Goal: Communication & Community: Answer question/provide support

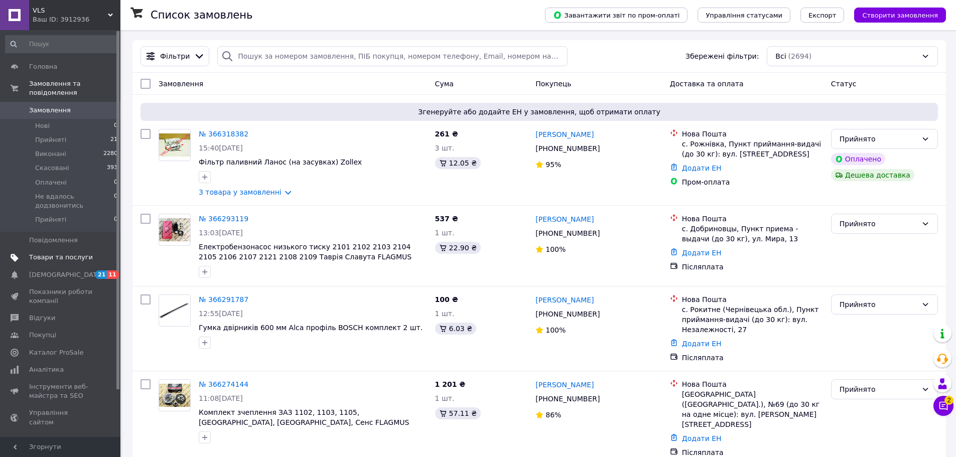
click at [69, 253] on span "Товари та послуги" at bounding box center [61, 257] width 64 height 9
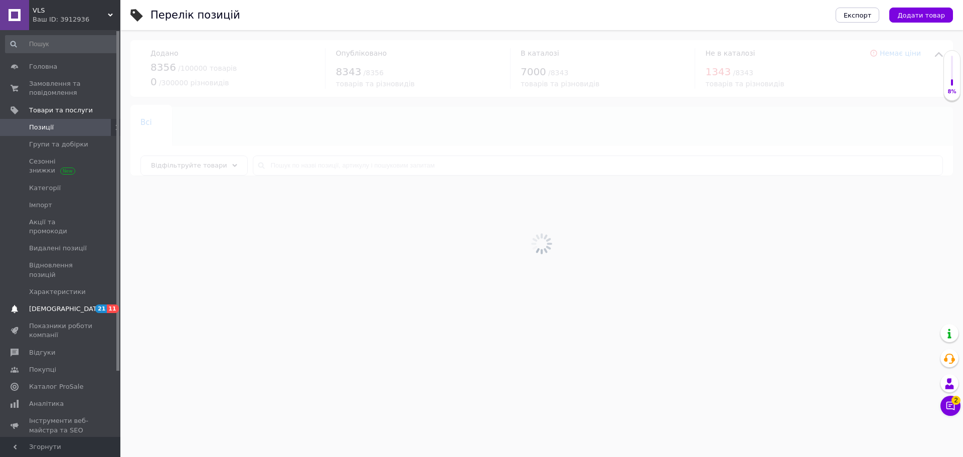
click at [63, 301] on link "Сповіщення 21 11" at bounding box center [61, 309] width 123 height 17
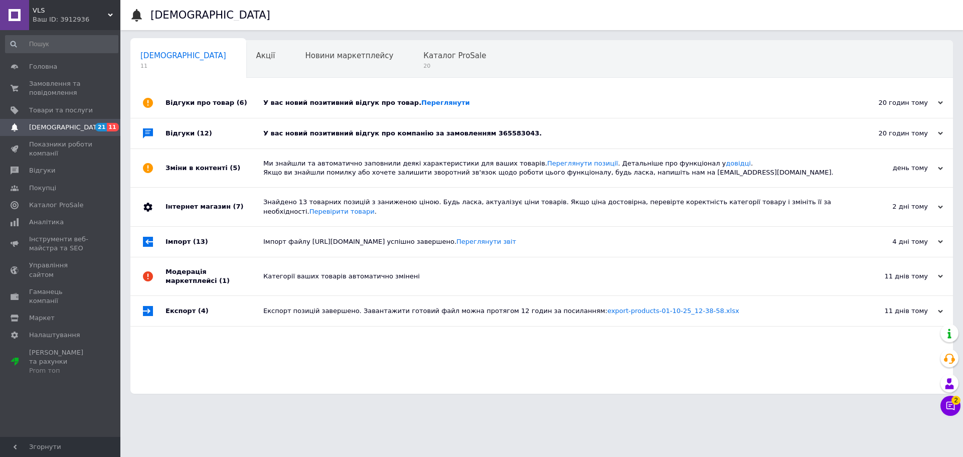
click at [317, 134] on div "У вас новий позитивний відгук про компанію за замовленням 365583043." at bounding box center [552, 133] width 579 height 9
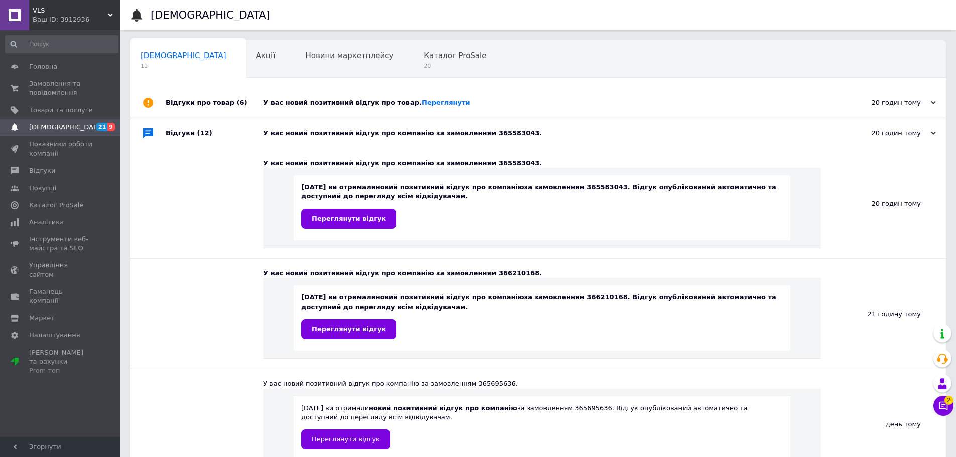
click at [316, 101] on div "У вас новий позитивний відгук про товар. Переглянути" at bounding box center [549, 102] width 572 height 9
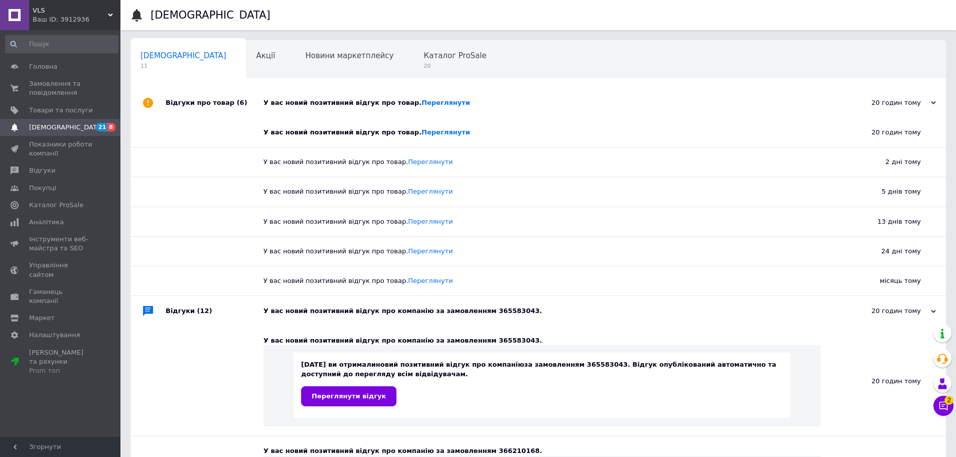
click at [57, 18] on div "Ваш ID: 3912936" at bounding box center [77, 19] width 88 height 9
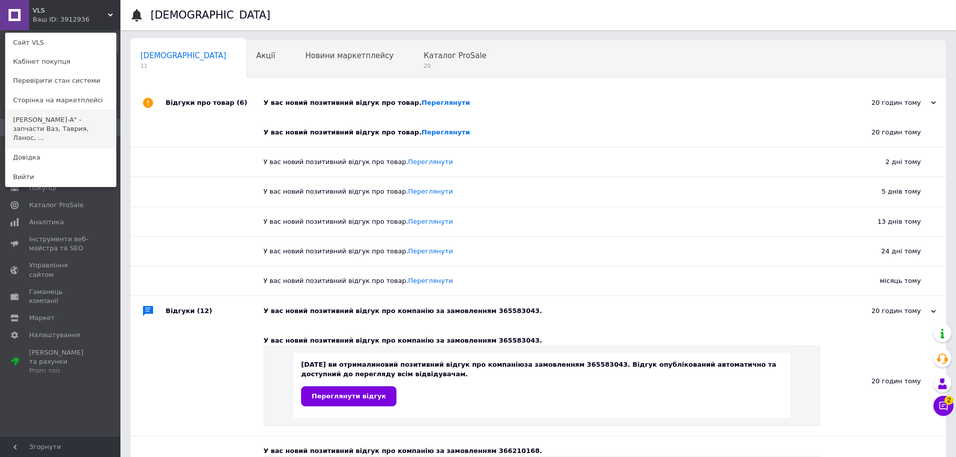
click at [39, 122] on link "Veles-A" - запчасти Ваз, Таврия, Ланос, ..." at bounding box center [61, 129] width 110 height 38
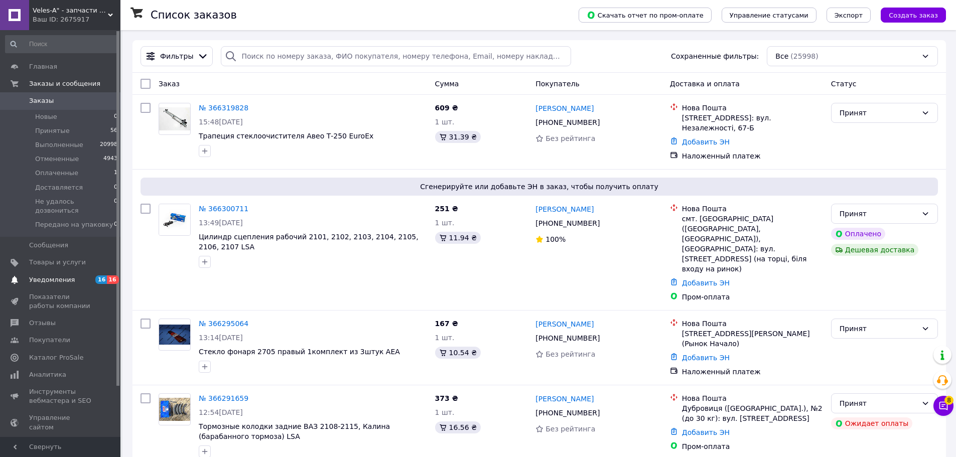
click at [75, 275] on span "Уведомления" at bounding box center [61, 279] width 64 height 9
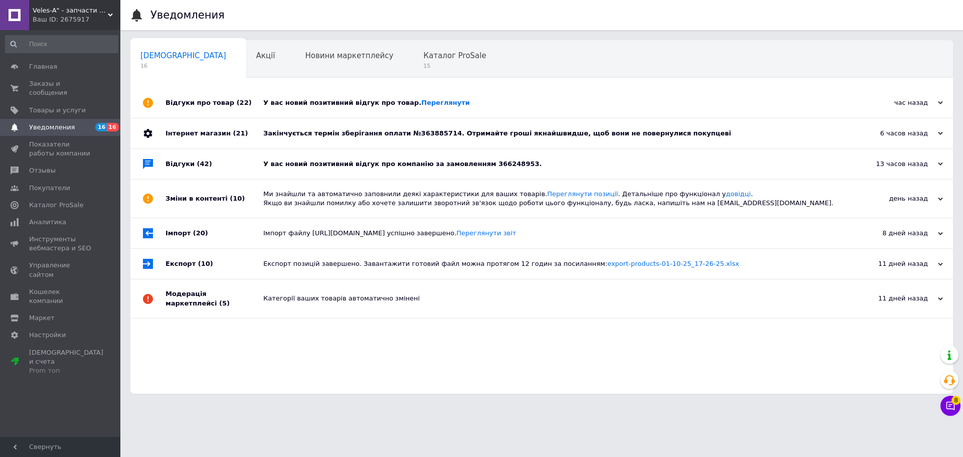
click at [310, 141] on div "Закінчується термін зберігання оплати №363885714. Отримайте гроші якнайшвидше, …" at bounding box center [552, 133] width 579 height 30
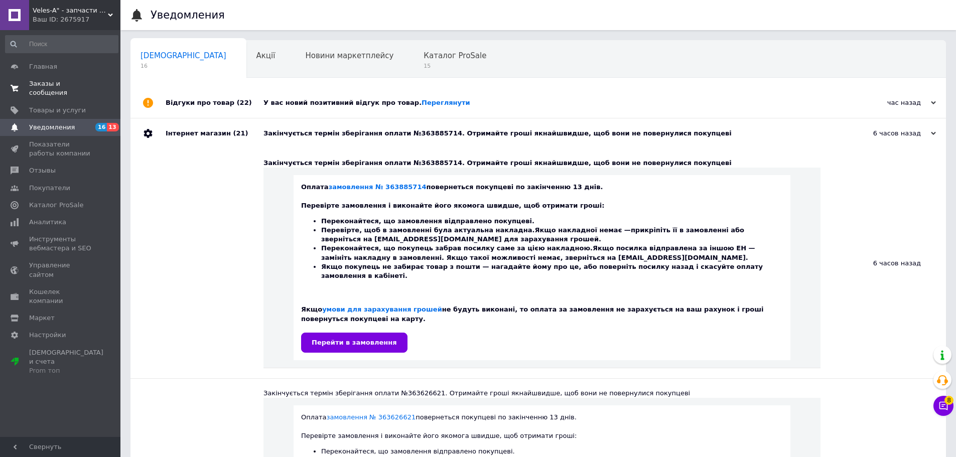
click at [61, 79] on span "Заказы и сообщения" at bounding box center [61, 88] width 64 height 18
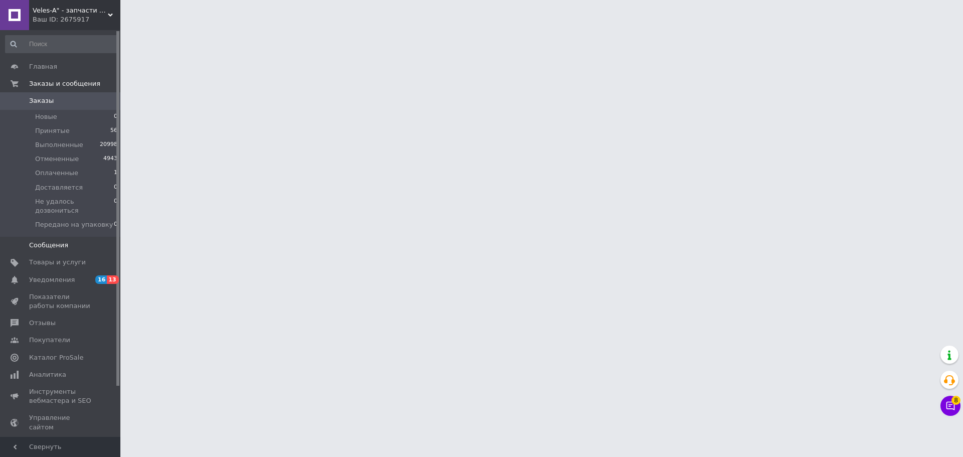
click at [70, 244] on link "Сообщения 0" at bounding box center [61, 245] width 123 height 17
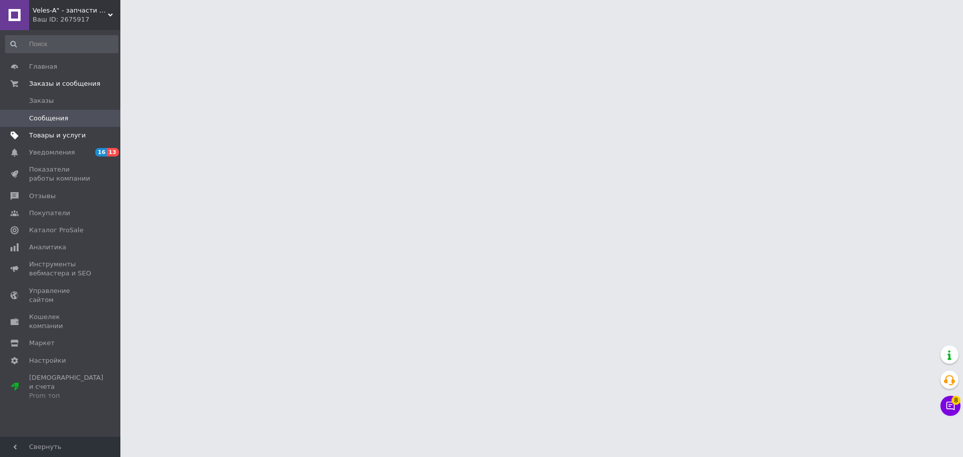
click at [60, 135] on span "Товары и услуги" at bounding box center [57, 135] width 57 height 9
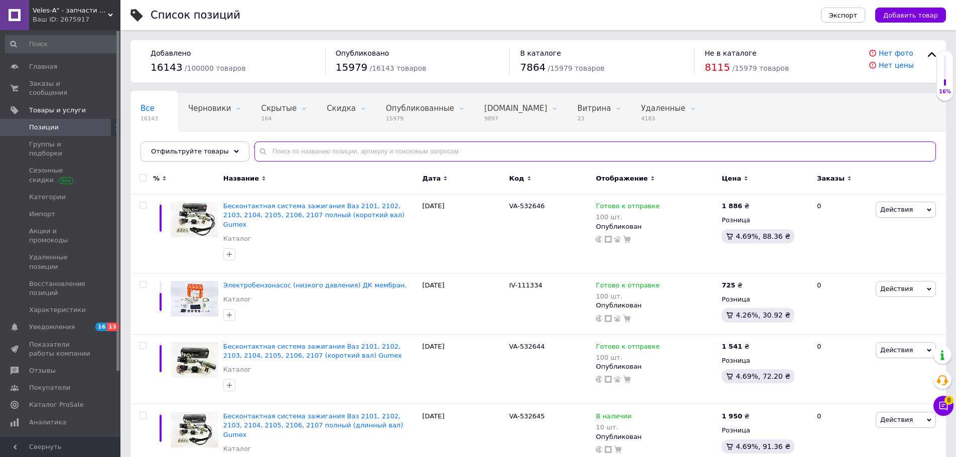
click at [274, 152] on input "text" at bounding box center [594, 151] width 681 height 20
paste input "VA-412468"
type input "VA-412468"
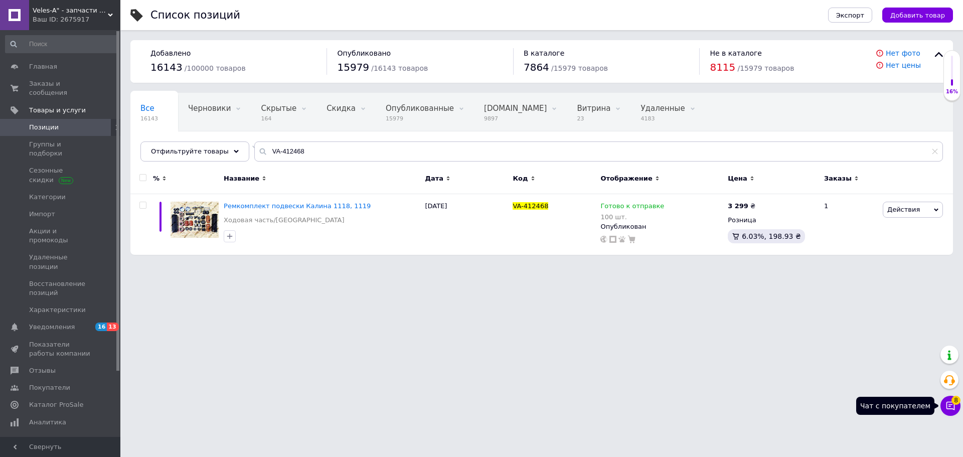
click at [955, 403] on span "8" at bounding box center [956, 400] width 9 height 9
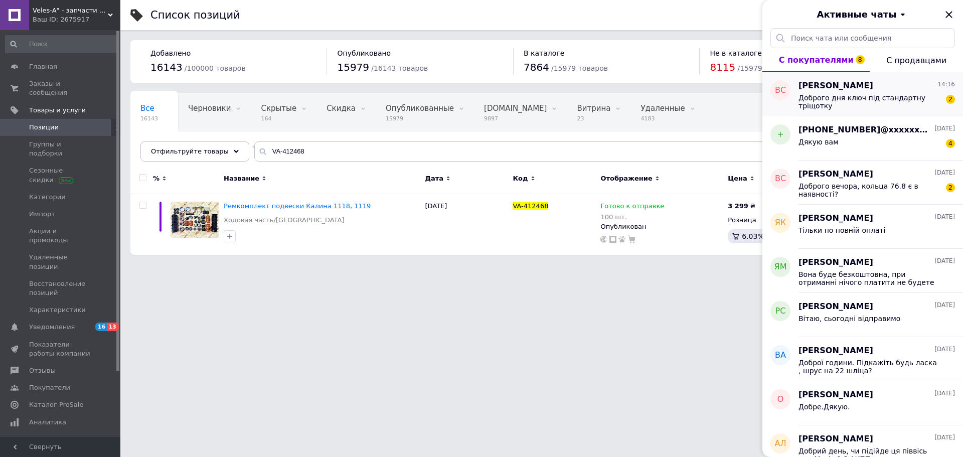
click at [855, 99] on span "Доброго дня ключ під стандартну тріщотку" at bounding box center [870, 102] width 142 height 16
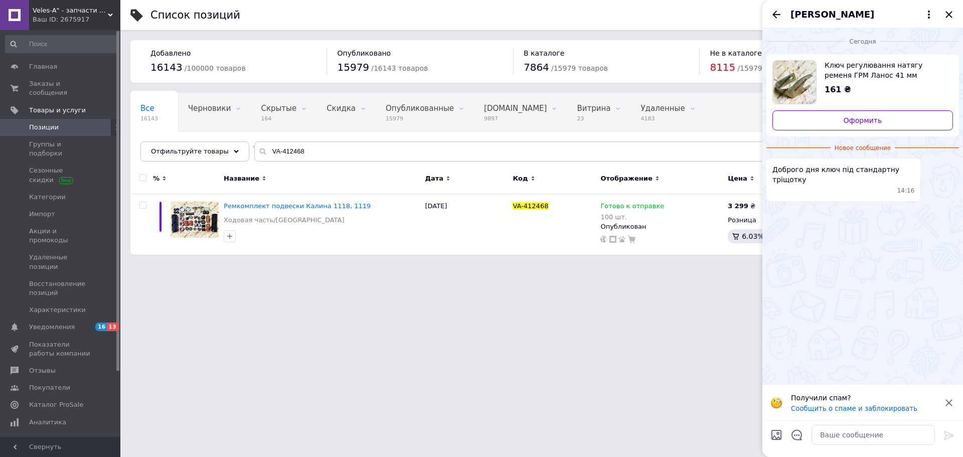
click at [774, 15] on icon "Назад" at bounding box center [777, 15] width 8 height 8
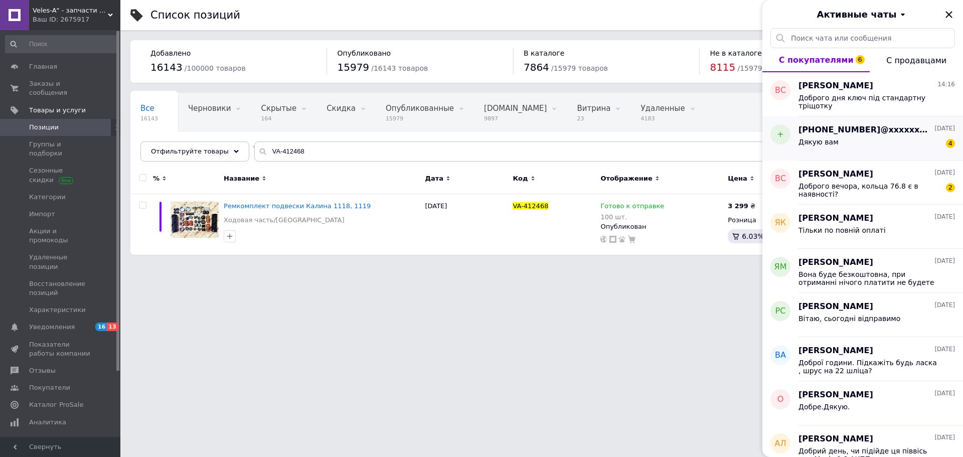
click at [870, 139] on div "Дякую вам 4" at bounding box center [877, 144] width 157 height 16
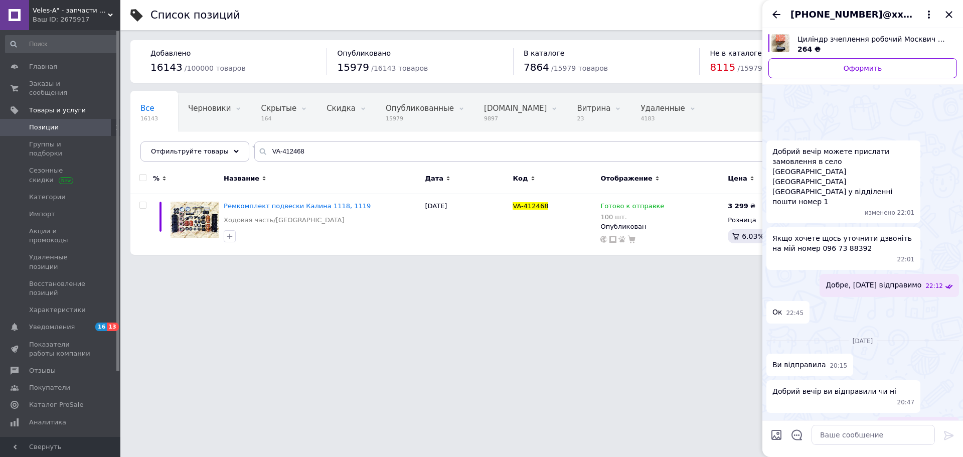
scroll to position [142, 0]
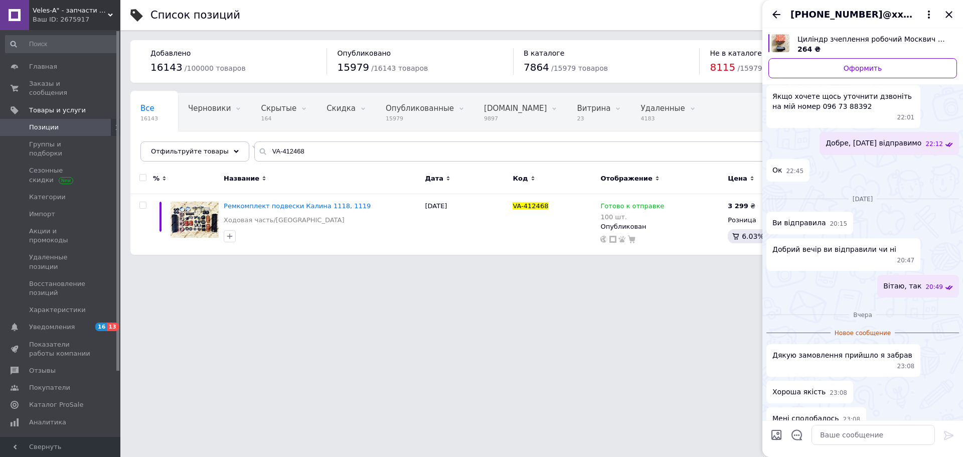
click at [776, 18] on icon "Назад" at bounding box center [777, 15] width 12 height 12
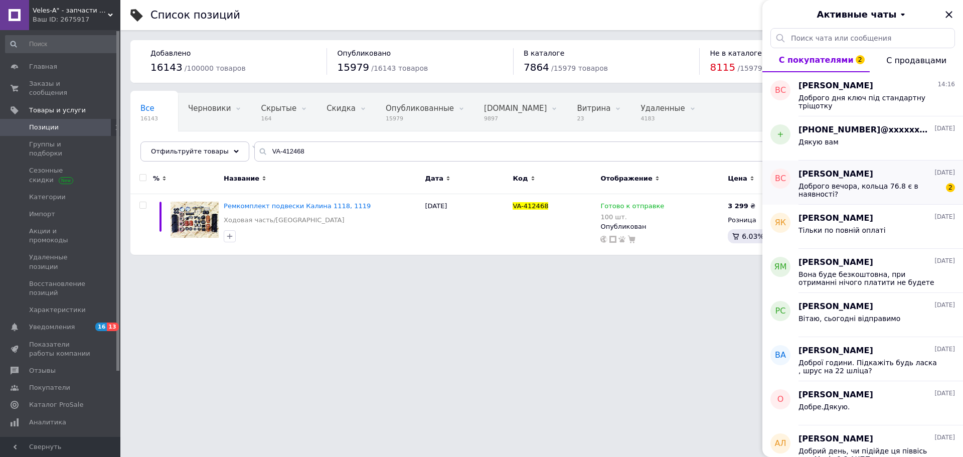
click at [889, 188] on span "Доброго вечора, кольца 76.8 є в наявності?" at bounding box center [870, 190] width 142 height 16
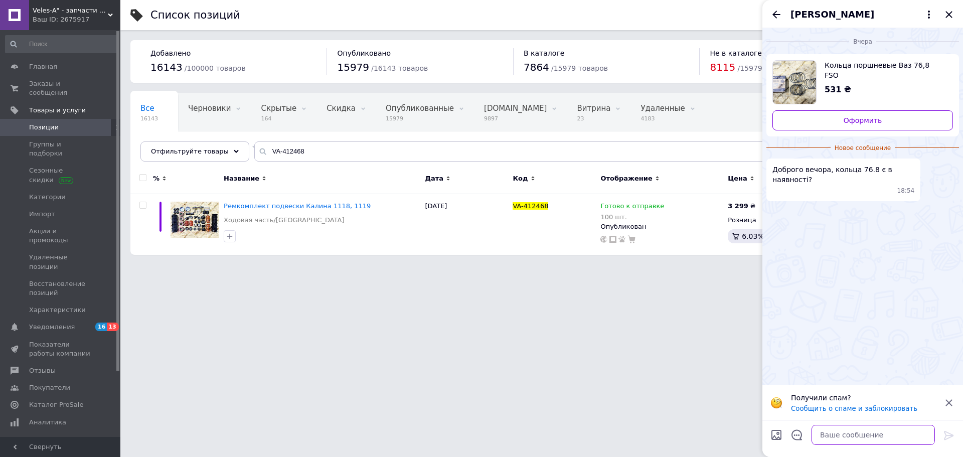
click at [856, 427] on textarea at bounding box center [873, 435] width 123 height 20
type textarea "Вітаю, так"
click at [944, 428] on div at bounding box center [949, 437] width 20 height 24
click at [947, 429] on icon at bounding box center [949, 435] width 12 height 12
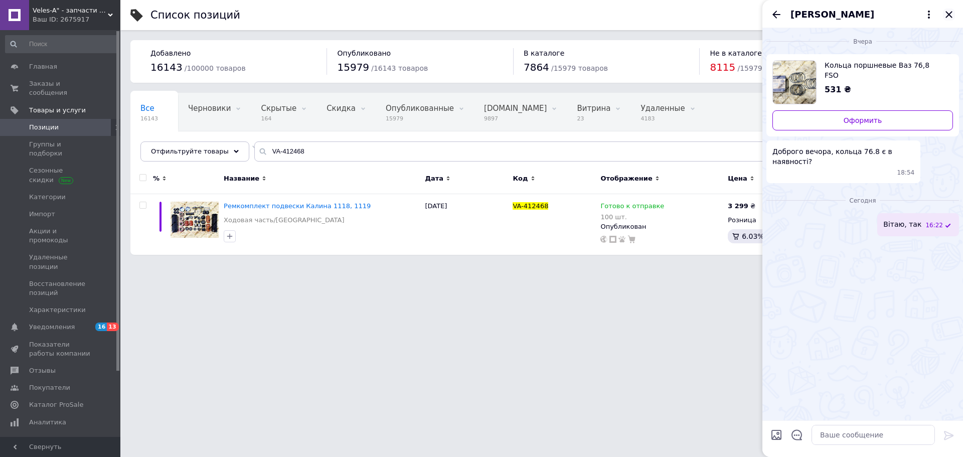
click at [950, 20] on icon "Закрыть" at bounding box center [949, 15] width 12 height 12
